Goal: Task Accomplishment & Management: Complete application form

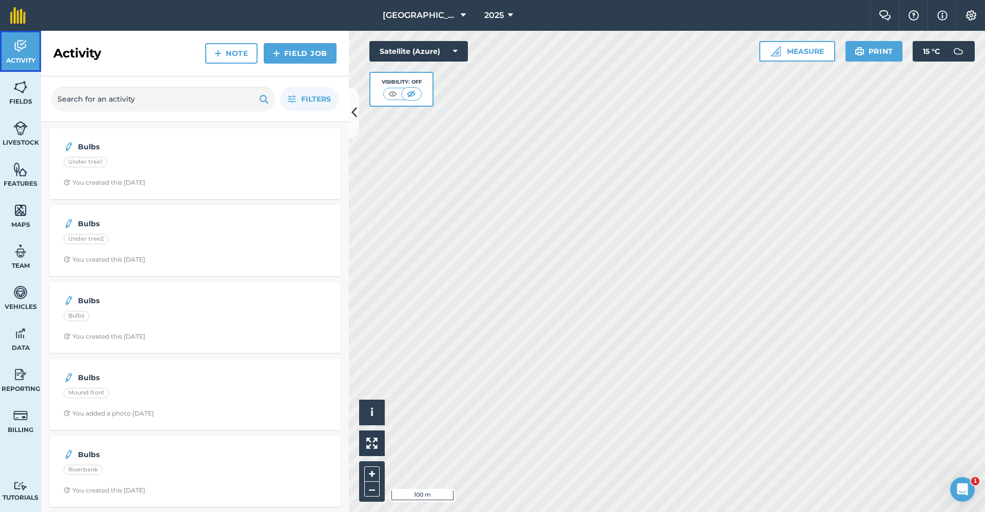
click at [13, 54] on link "Activity" at bounding box center [20, 51] width 41 height 41
click at [25, 43] on img at bounding box center [20, 45] width 14 height 15
click at [311, 57] on link "Field Job" at bounding box center [300, 53] width 73 height 21
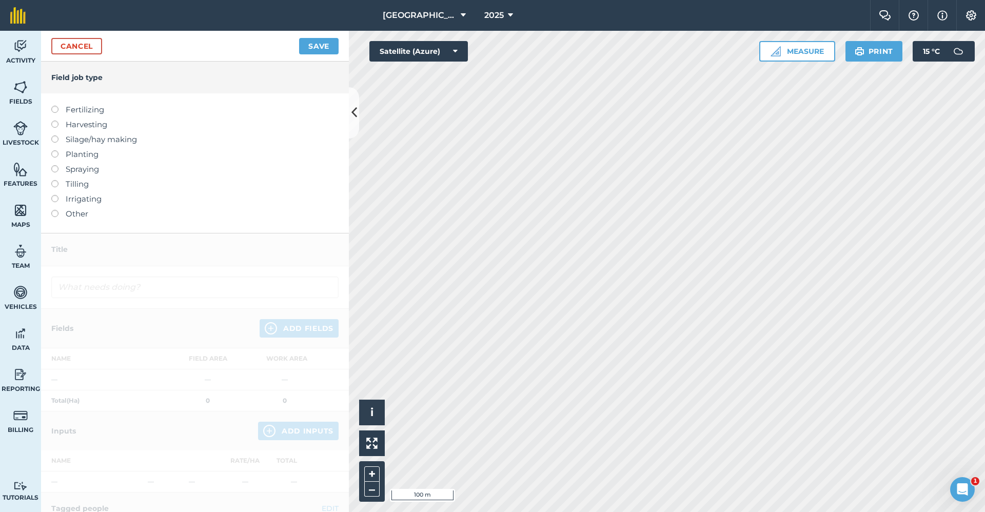
click at [71, 214] on label "Other" at bounding box center [194, 214] width 287 height 12
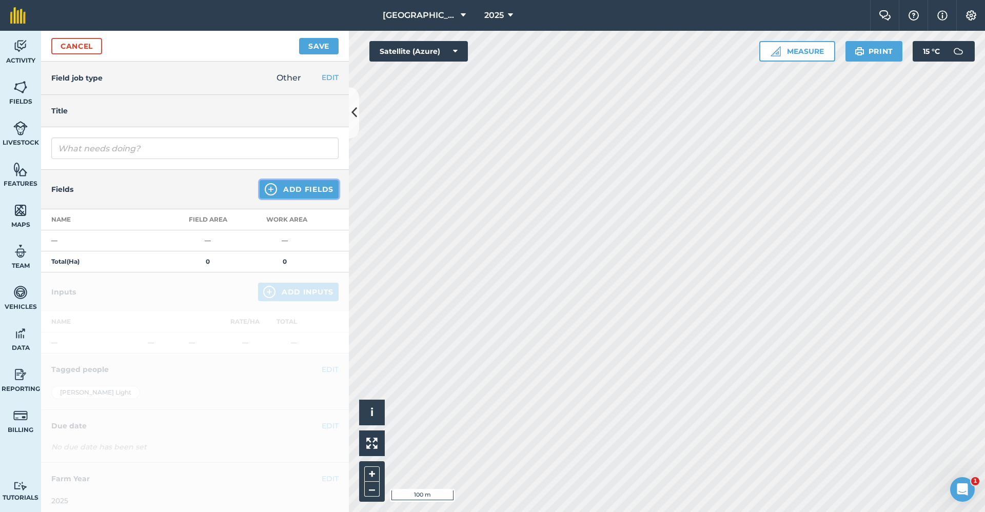
click at [280, 184] on button "Add Fields" at bounding box center [299, 189] width 79 height 18
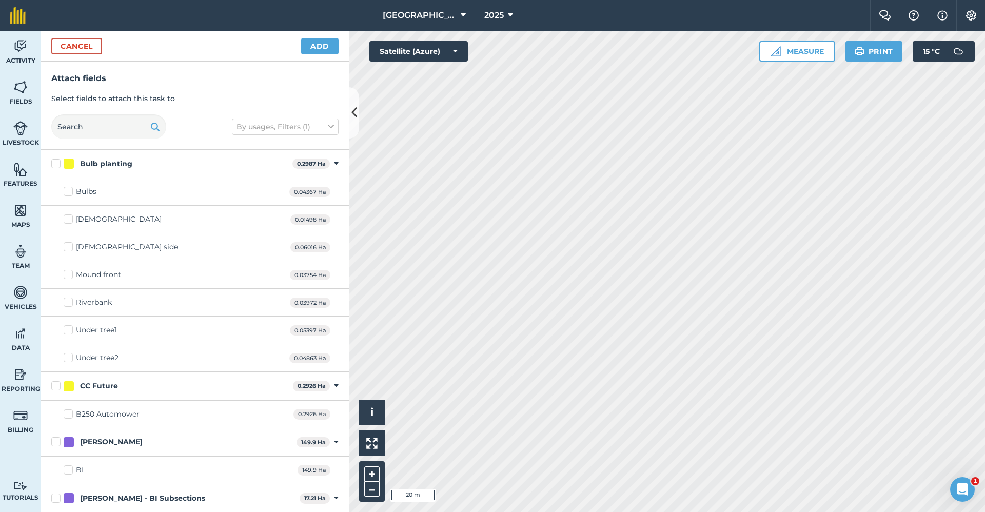
checkbox input "true"
click at [334, 164] on icon at bounding box center [336, 163] width 5 height 9
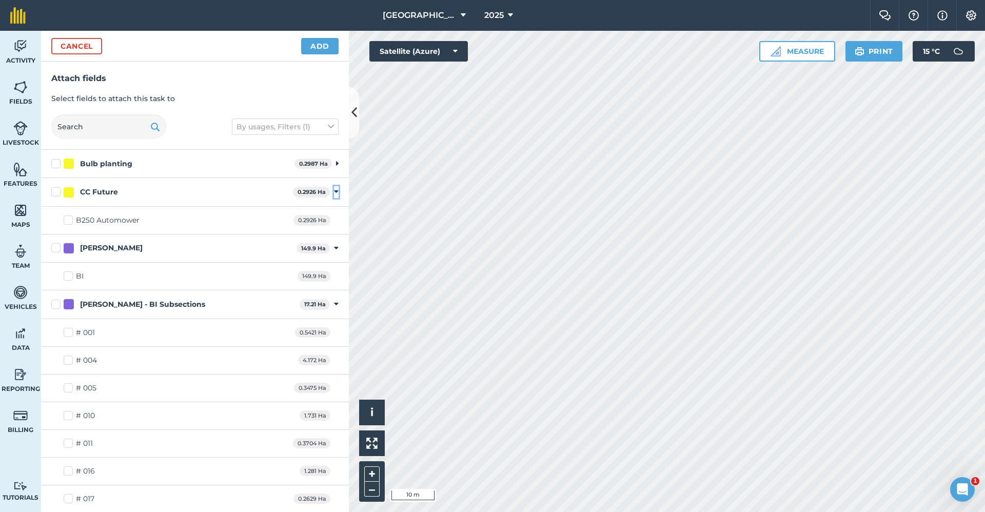
click at [334, 189] on icon at bounding box center [336, 191] width 5 height 9
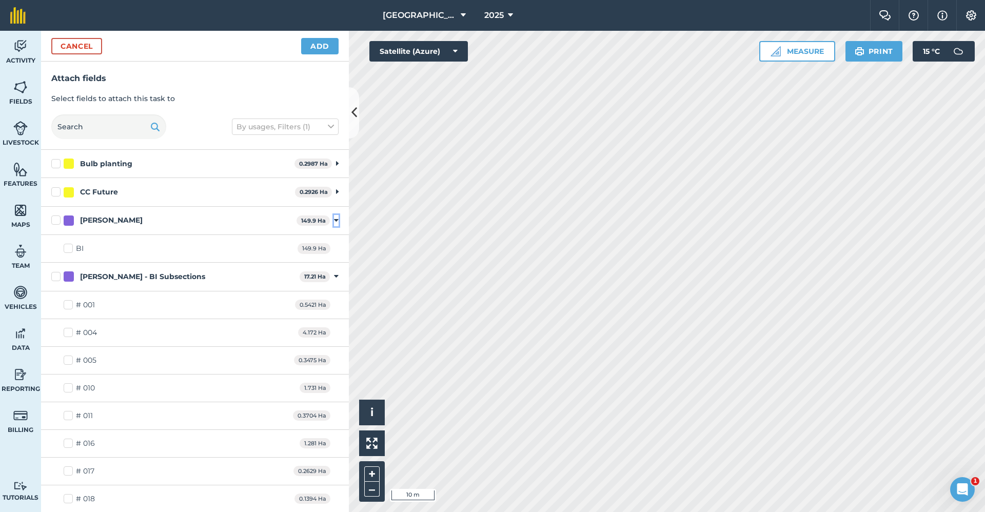
click at [334, 219] on icon at bounding box center [336, 220] width 5 height 9
click at [334, 246] on icon at bounding box center [336, 248] width 5 height 9
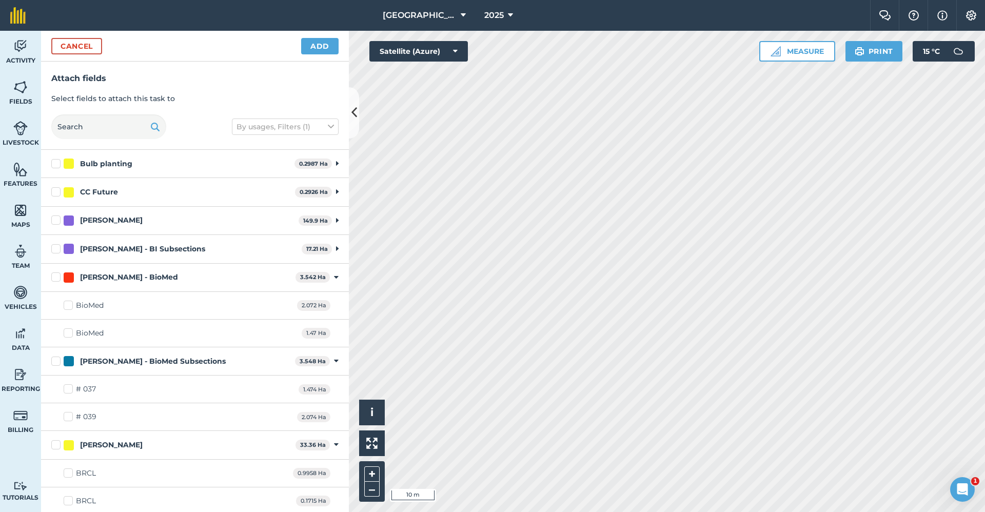
click at [68, 389] on label "# 037" at bounding box center [80, 389] width 32 height 11
click at [68, 389] on input "# 037" at bounding box center [67, 387] width 7 height 7
checkbox input "true"
click at [326, 50] on button "Add" at bounding box center [319, 46] width 37 height 16
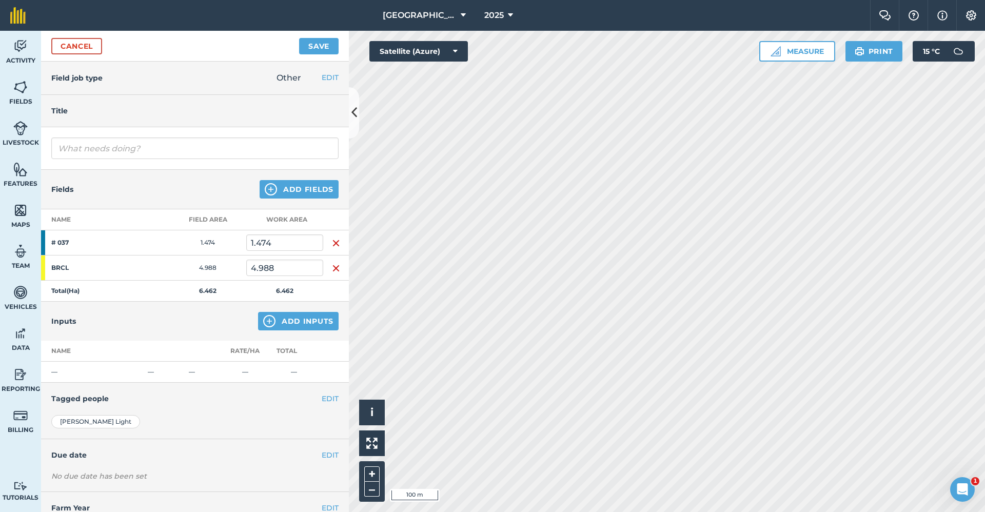
click at [334, 270] on img "button" at bounding box center [336, 268] width 8 height 12
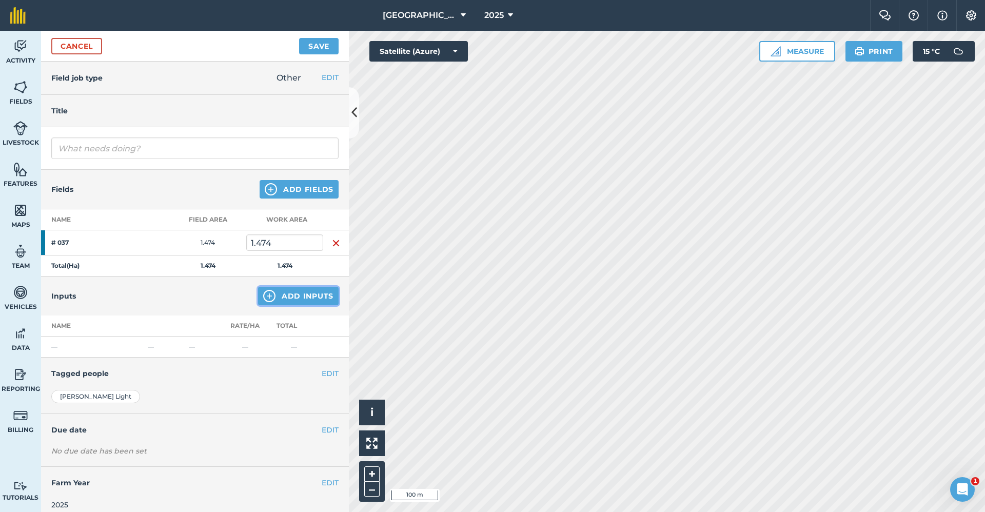
click at [292, 292] on button "Add Inputs" at bounding box center [298, 296] width 81 height 18
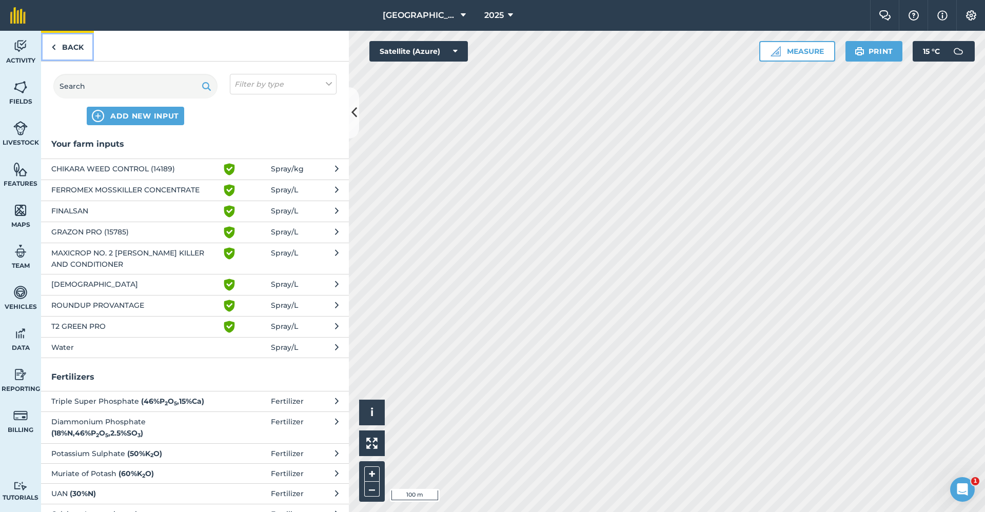
click at [84, 52] on link "Back" at bounding box center [67, 46] width 53 height 30
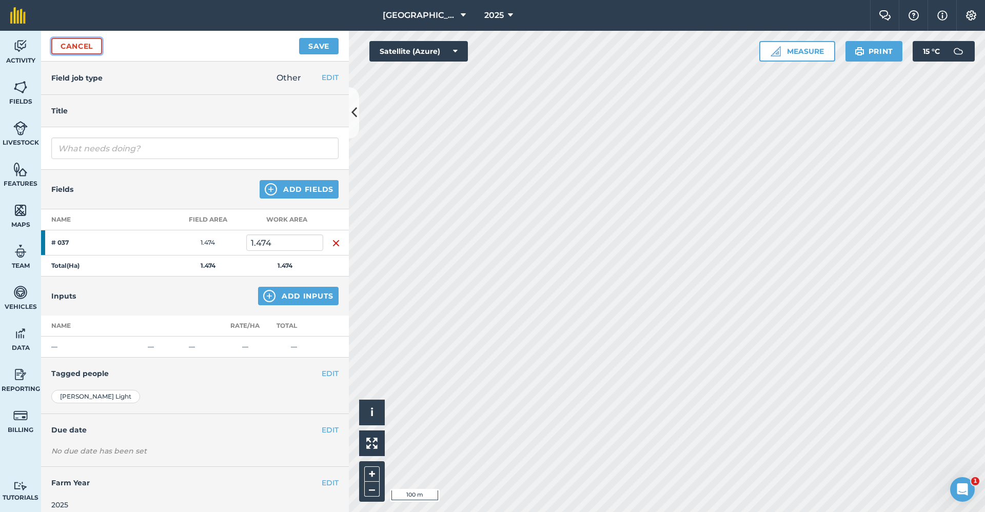
click at [77, 50] on link "Cancel" at bounding box center [76, 46] width 51 height 16
